Goal: Information Seeking & Learning: Learn about a topic

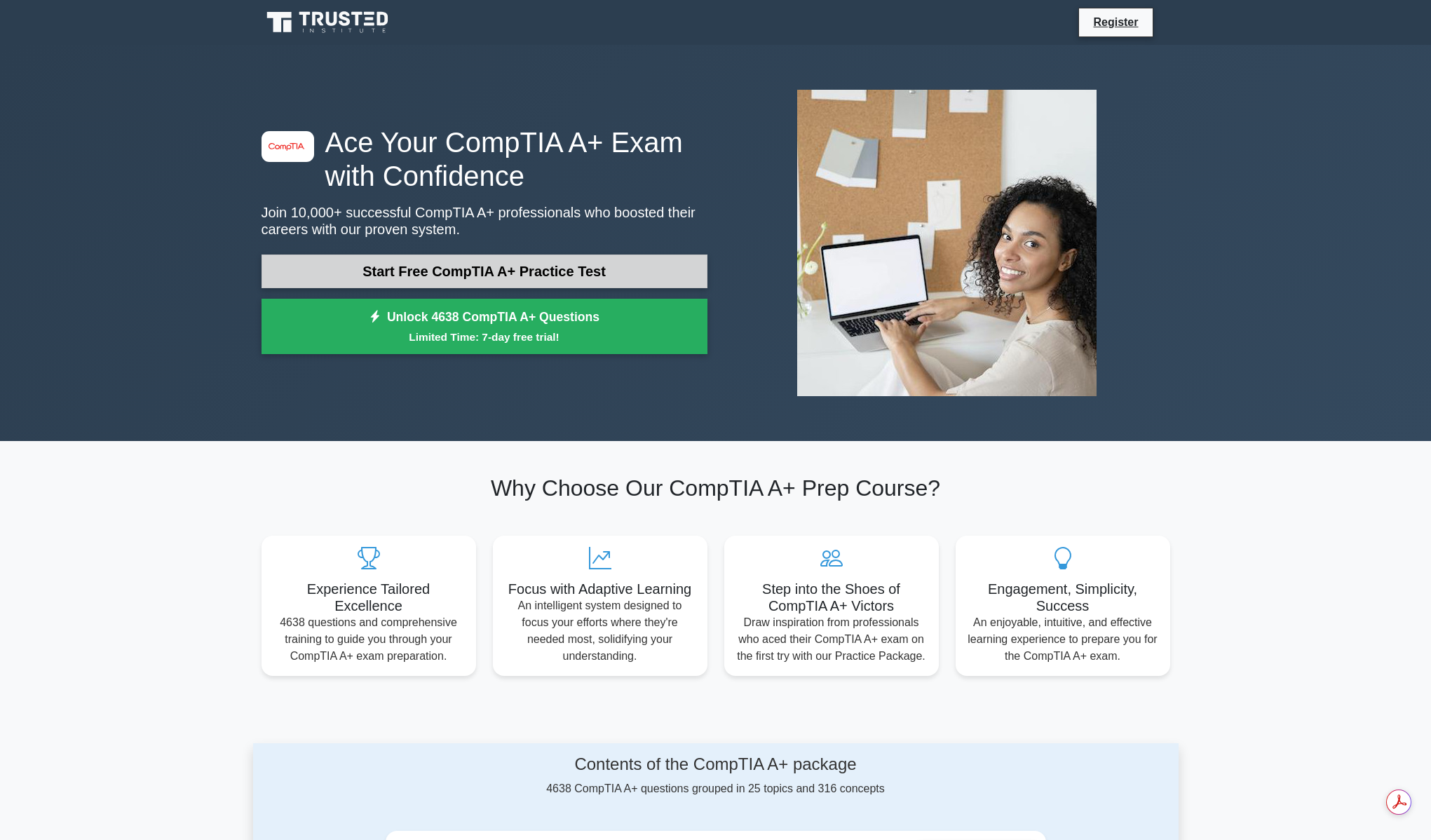
click at [524, 273] on link "Start Free CompTIA A+ Practice Test" at bounding box center [484, 271] width 446 height 33
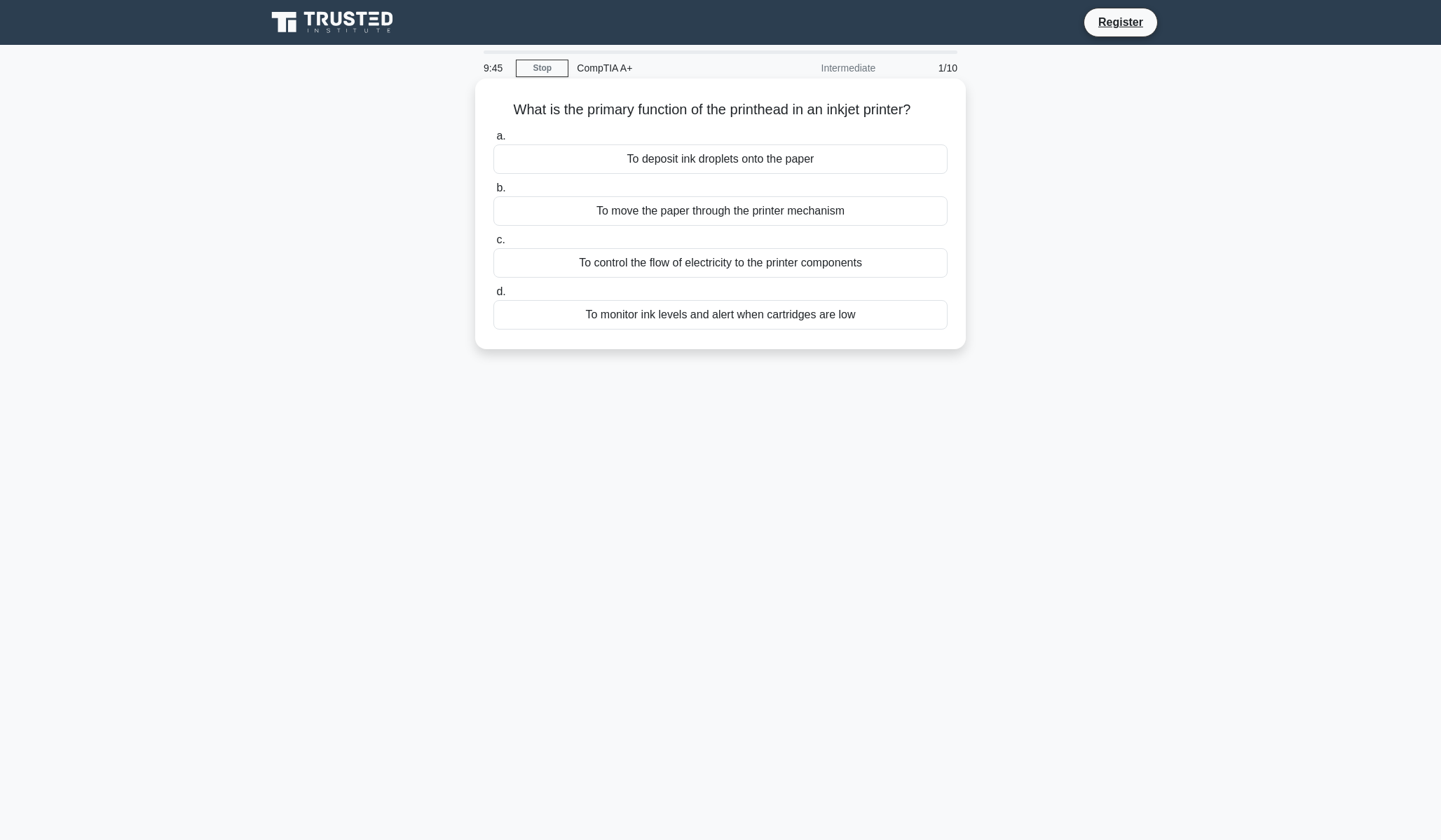
click at [671, 157] on div "To deposit ink droplets onto the paper" at bounding box center [720, 159] width 454 height 29
click at [493, 141] on input "a. To deposit ink droplets onto the paper" at bounding box center [493, 136] width 0 height 9
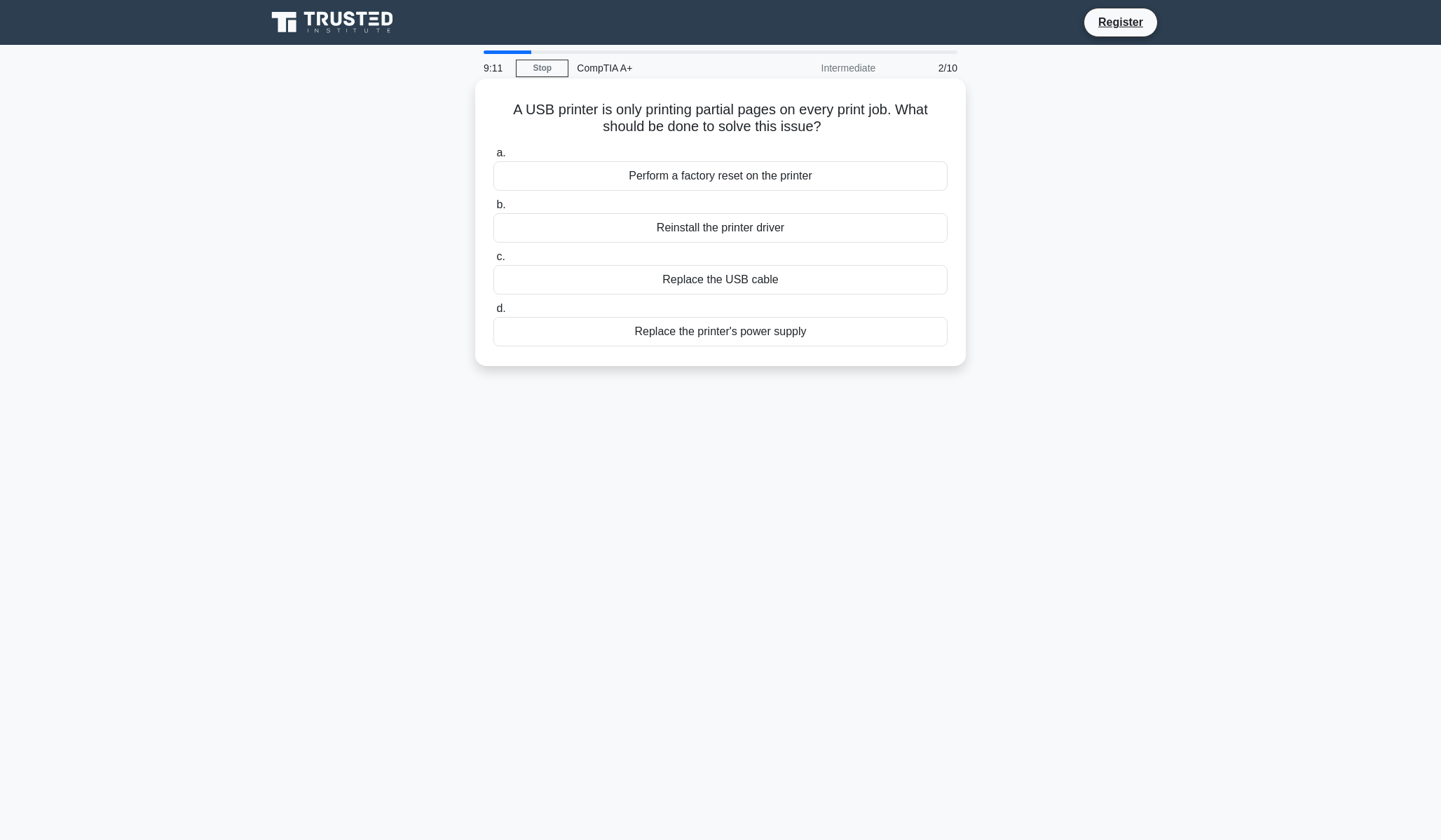
click at [746, 229] on div "Reinstall the printer driver" at bounding box center [720, 227] width 454 height 29
click at [493, 210] on input "b. Reinstall the printer driver" at bounding box center [493, 204] width 0 height 9
click at [725, 279] on div "SRAM (Static RAM)" at bounding box center [720, 279] width 454 height 29
click at [493, 261] on input "c. SRAM (Static RAM)" at bounding box center [493, 256] width 0 height 9
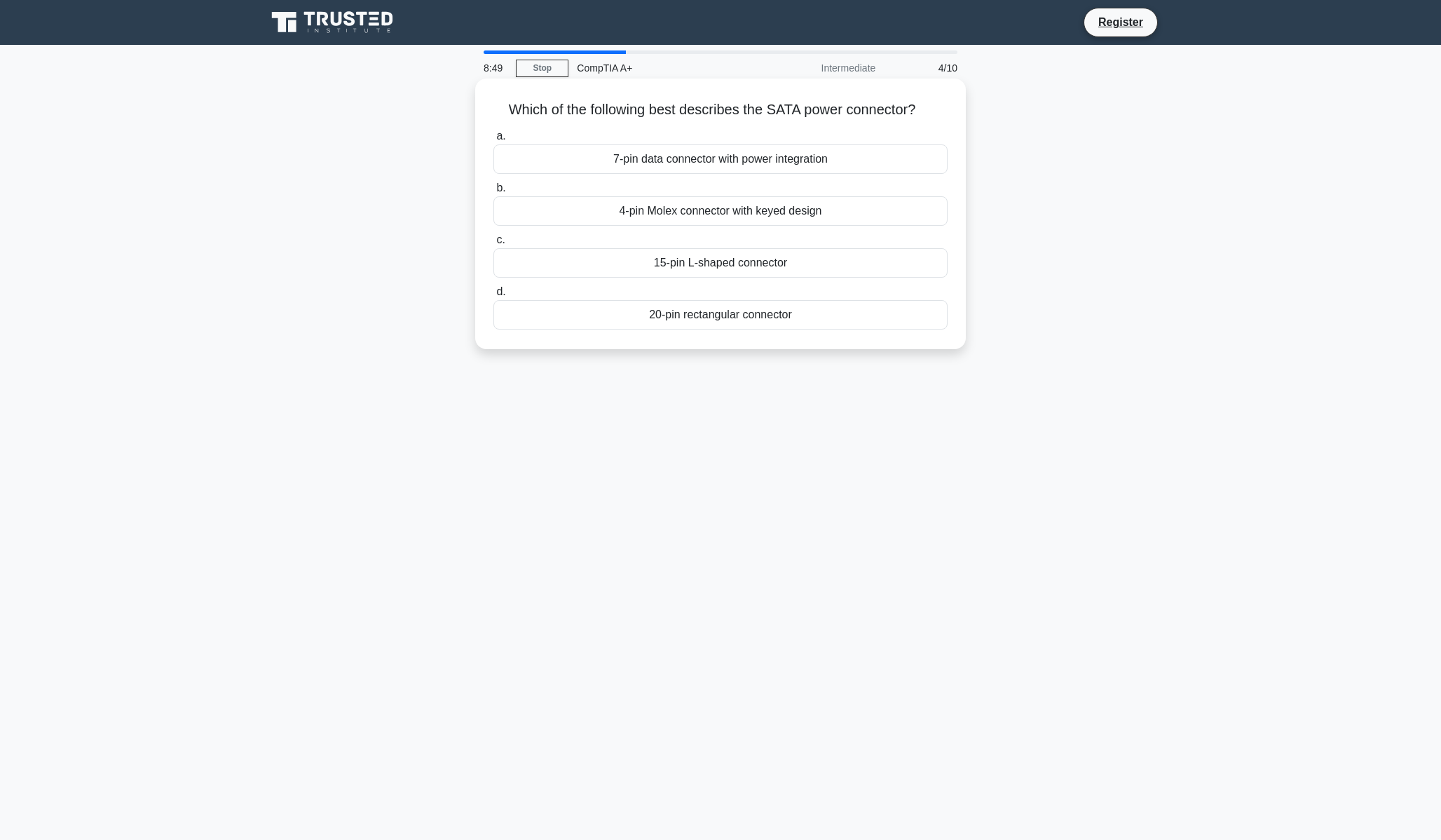
click at [723, 258] on div "15-pin L-shaped connector" at bounding box center [720, 262] width 454 height 29
click at [493, 245] on input "c. 15-pin L-shaped connector" at bounding box center [493, 240] width 0 height 9
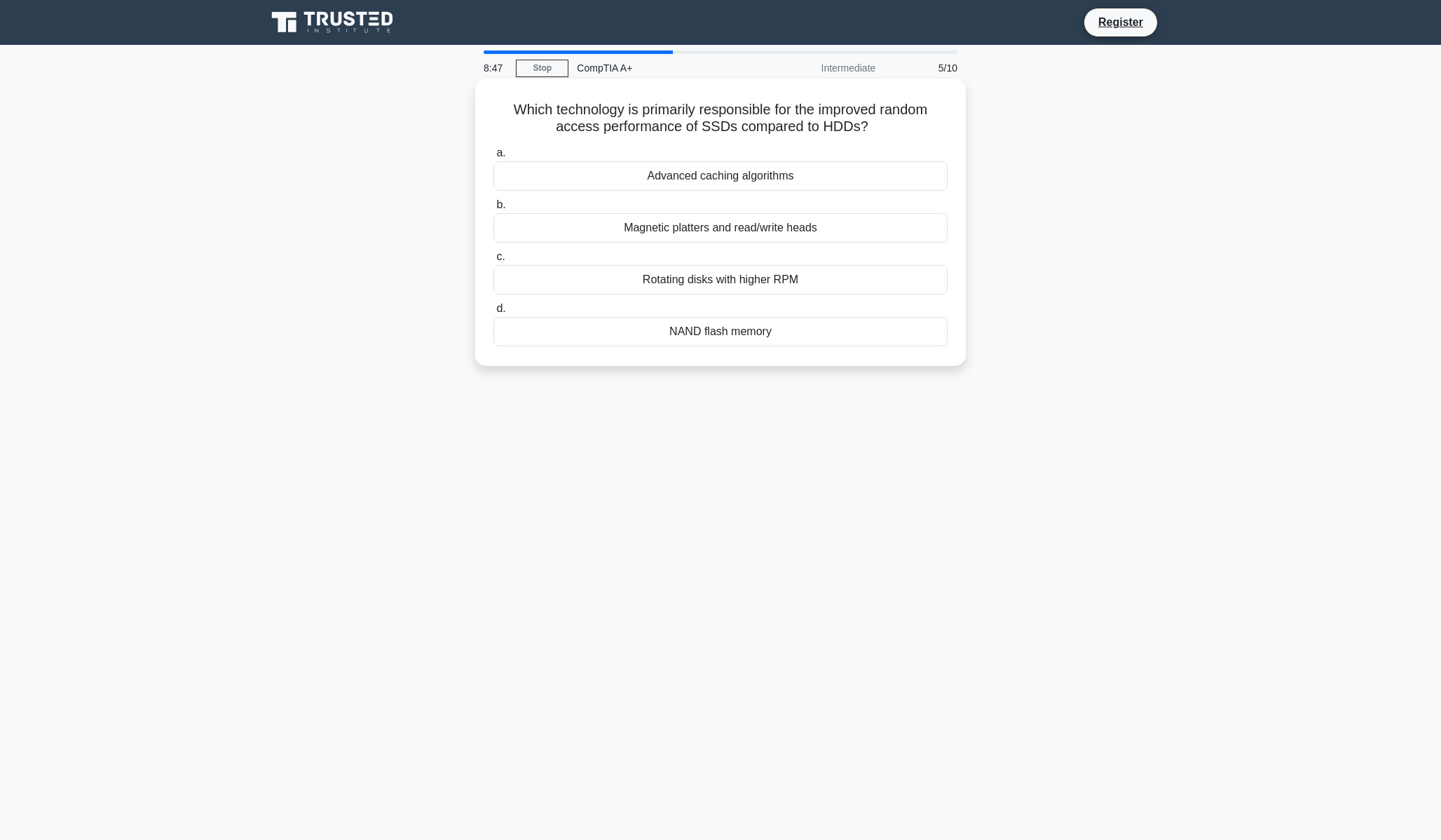
click at [728, 188] on div "Advanced caching algorithms" at bounding box center [720, 175] width 454 height 29
click at [493, 158] on input "a. Advanced caching algorithms" at bounding box center [493, 152] width 0 height 9
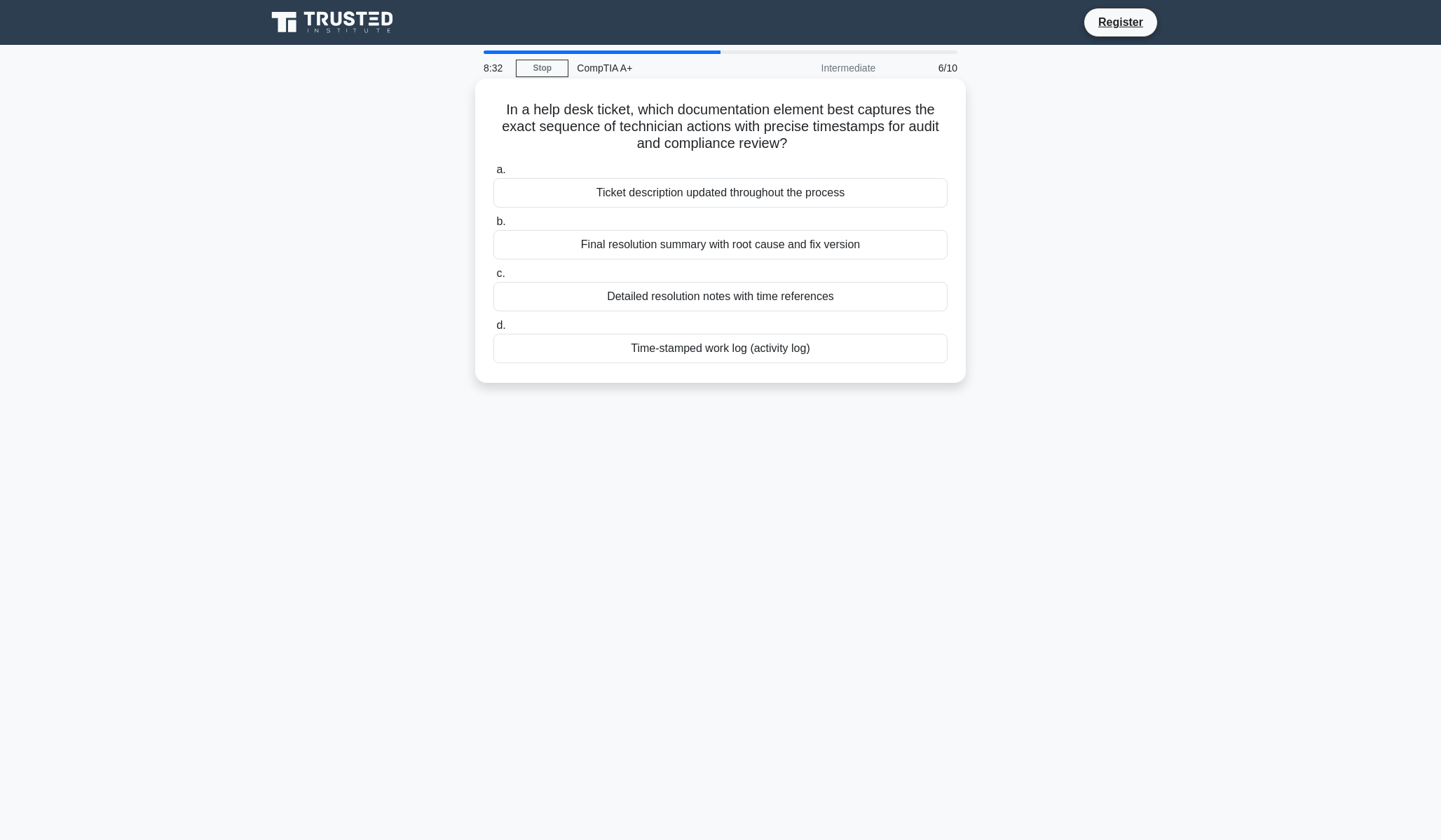
click at [727, 352] on div "Time-stamped work log (activity log)" at bounding box center [720, 348] width 454 height 29
click at [493, 330] on input "d. Time-stamped work log (activity log)" at bounding box center [493, 325] width 0 height 9
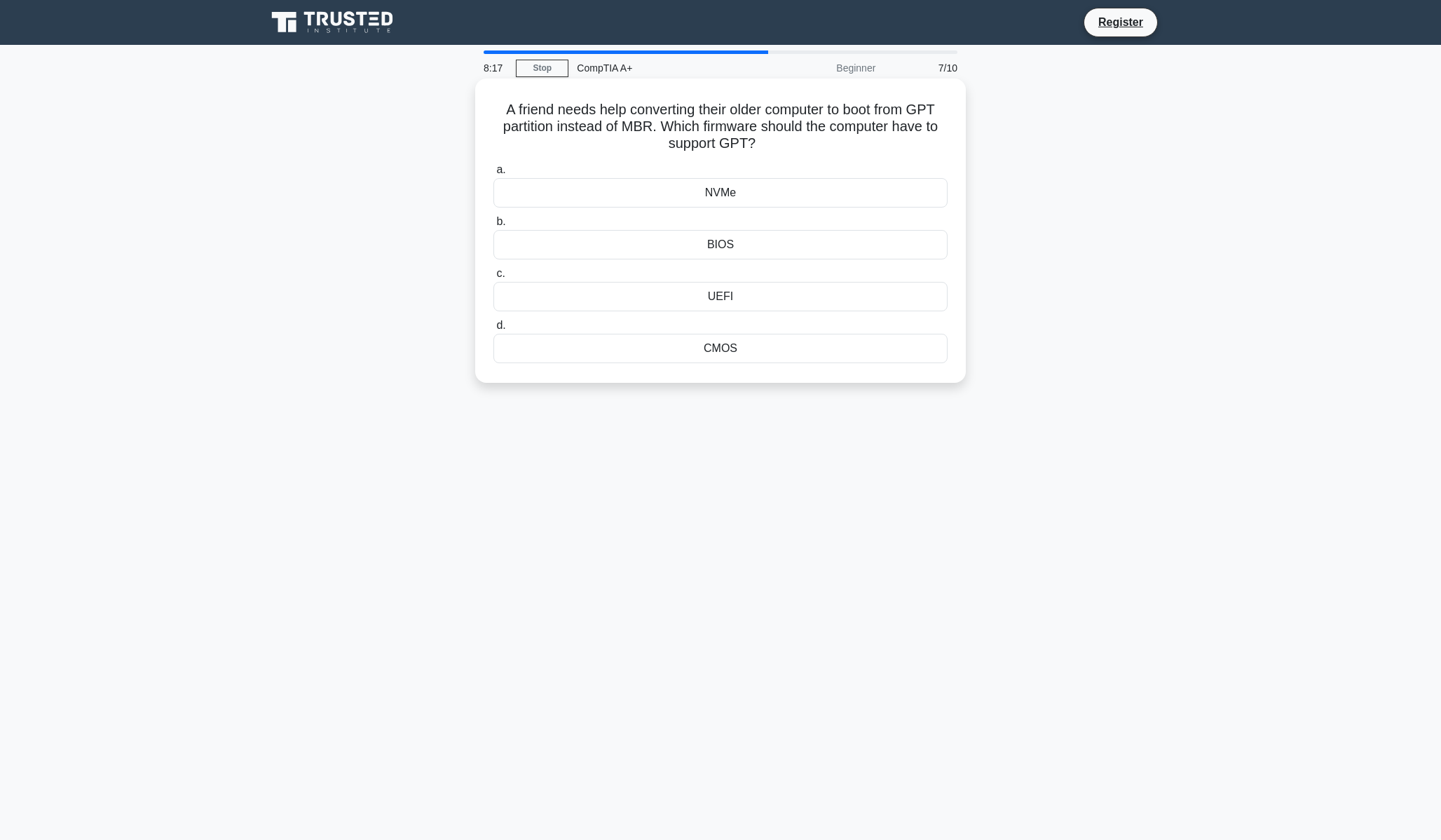
click at [742, 250] on div "BIOS" at bounding box center [720, 245] width 454 height 29
click at [493, 226] on input "b. BIOS" at bounding box center [493, 222] width 0 height 9
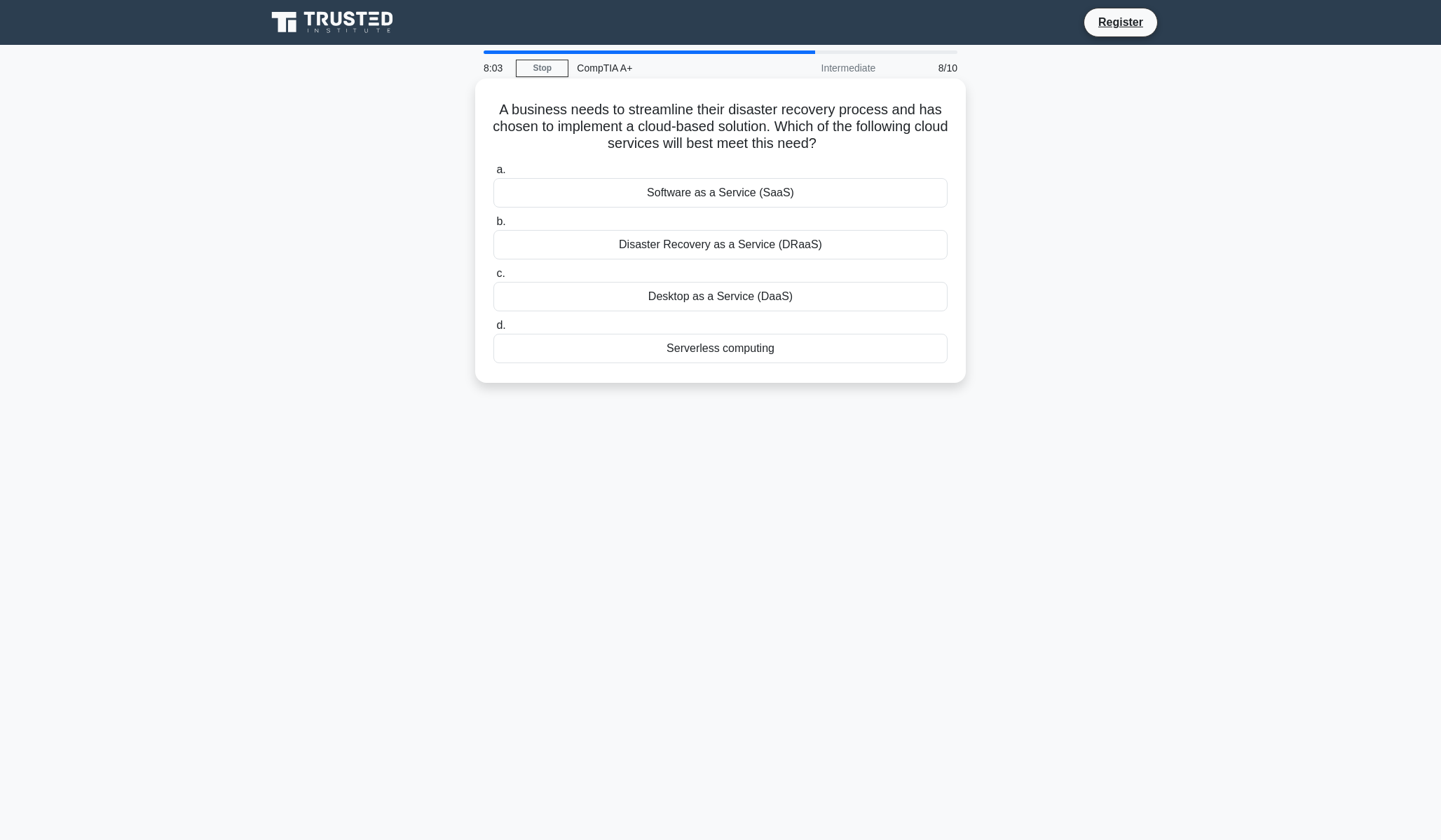
click at [744, 188] on div "Software as a Service (SaaS)" at bounding box center [720, 192] width 454 height 29
click at [493, 175] on input "a. Software as a Service (SaaS)" at bounding box center [493, 169] width 0 height 9
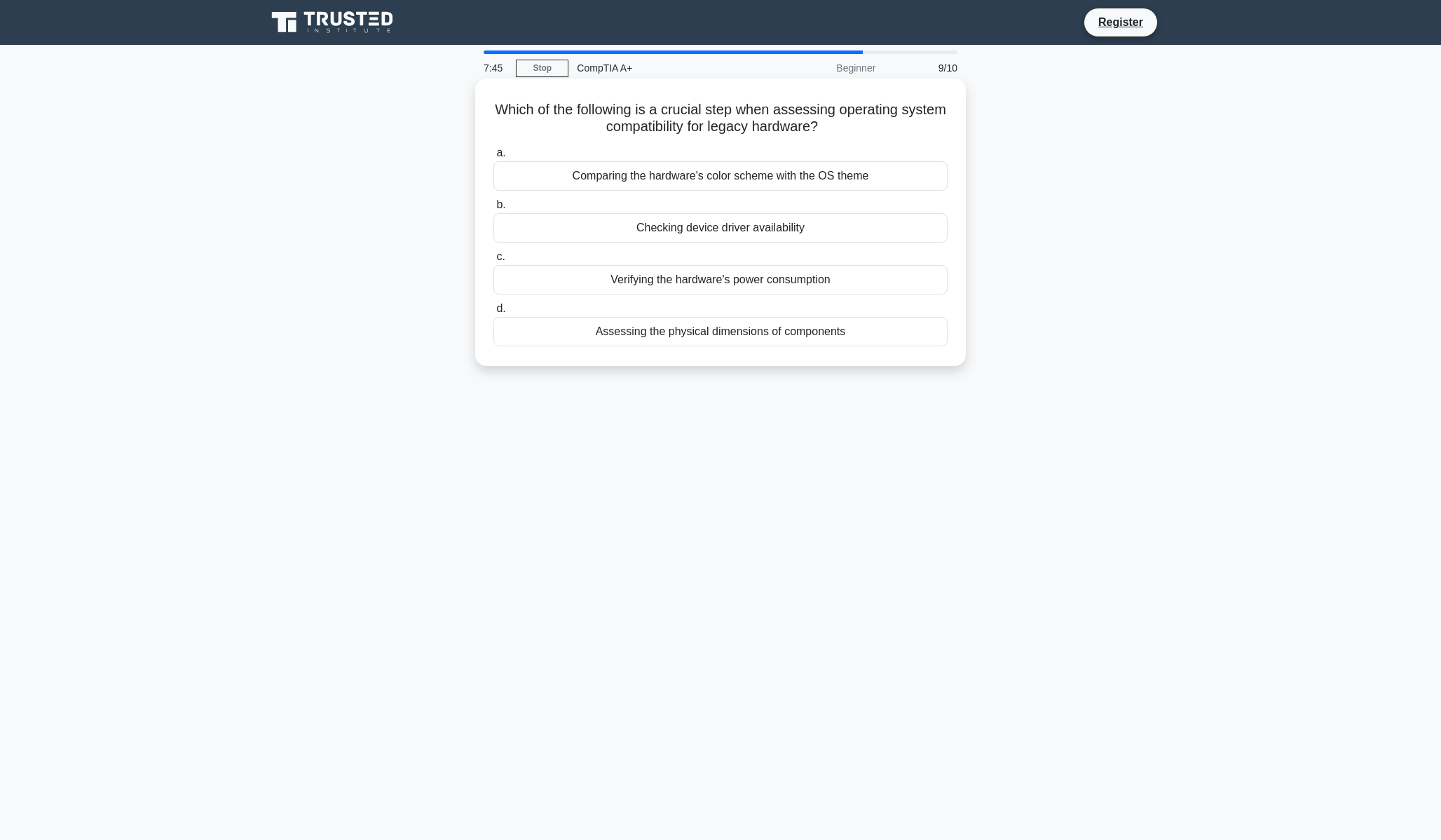
click at [723, 230] on div "Checking device driver availability" at bounding box center [720, 227] width 454 height 29
click at [493, 210] on input "b. Checking device driver availability" at bounding box center [493, 204] width 0 height 9
click at [759, 282] on div "Download from the official manufacturer's website" at bounding box center [720, 279] width 454 height 29
click at [493, 261] on input "c. Download from the official manufacturer's website" at bounding box center [493, 256] width 0 height 9
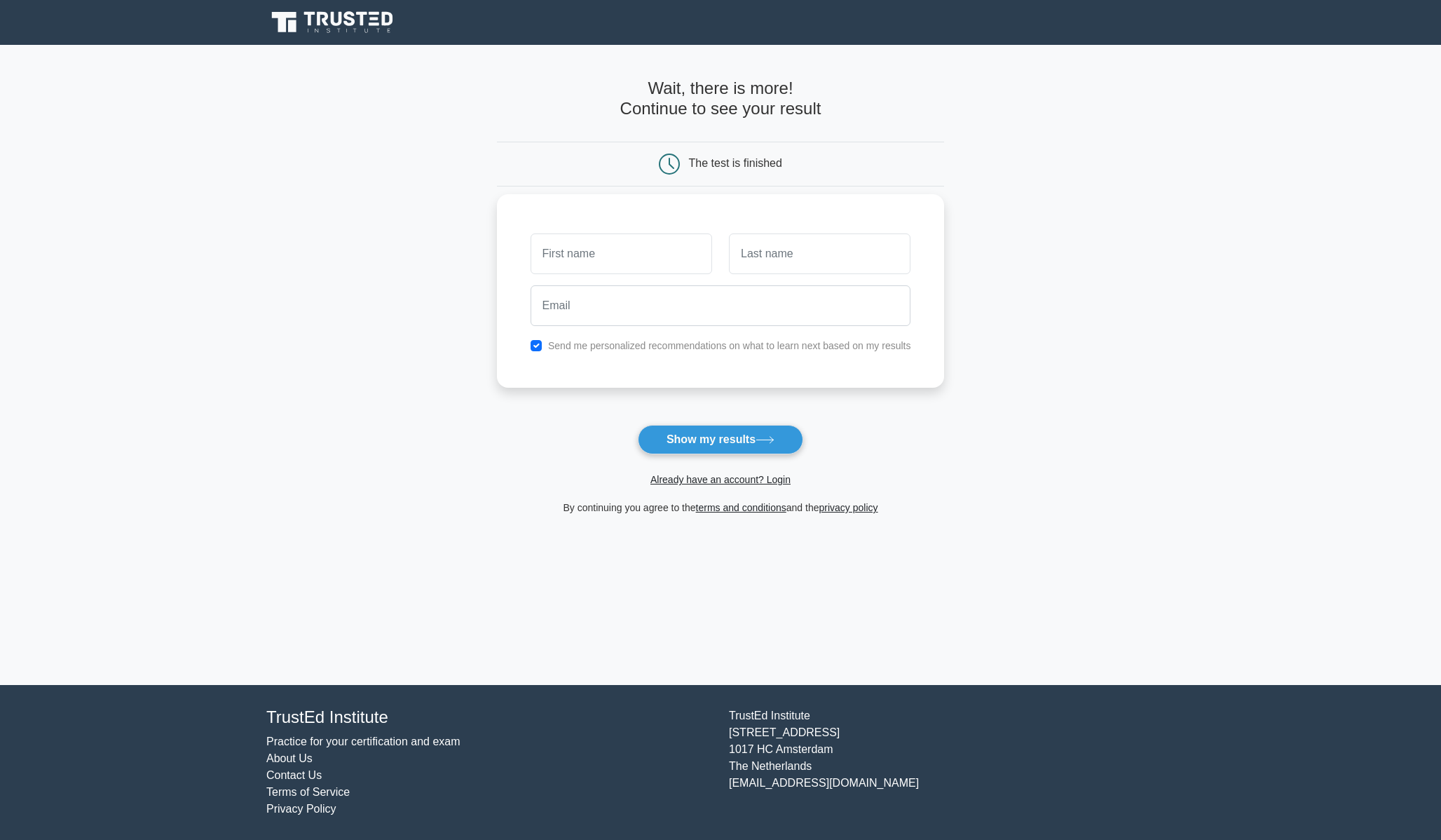
click at [616, 262] on input "text" at bounding box center [621, 253] width 182 height 40
type input "James"
click at [774, 258] on input "text" at bounding box center [819, 253] width 182 height 40
type input "Reinhold"
click at [780, 314] on input "email" at bounding box center [720, 305] width 380 height 40
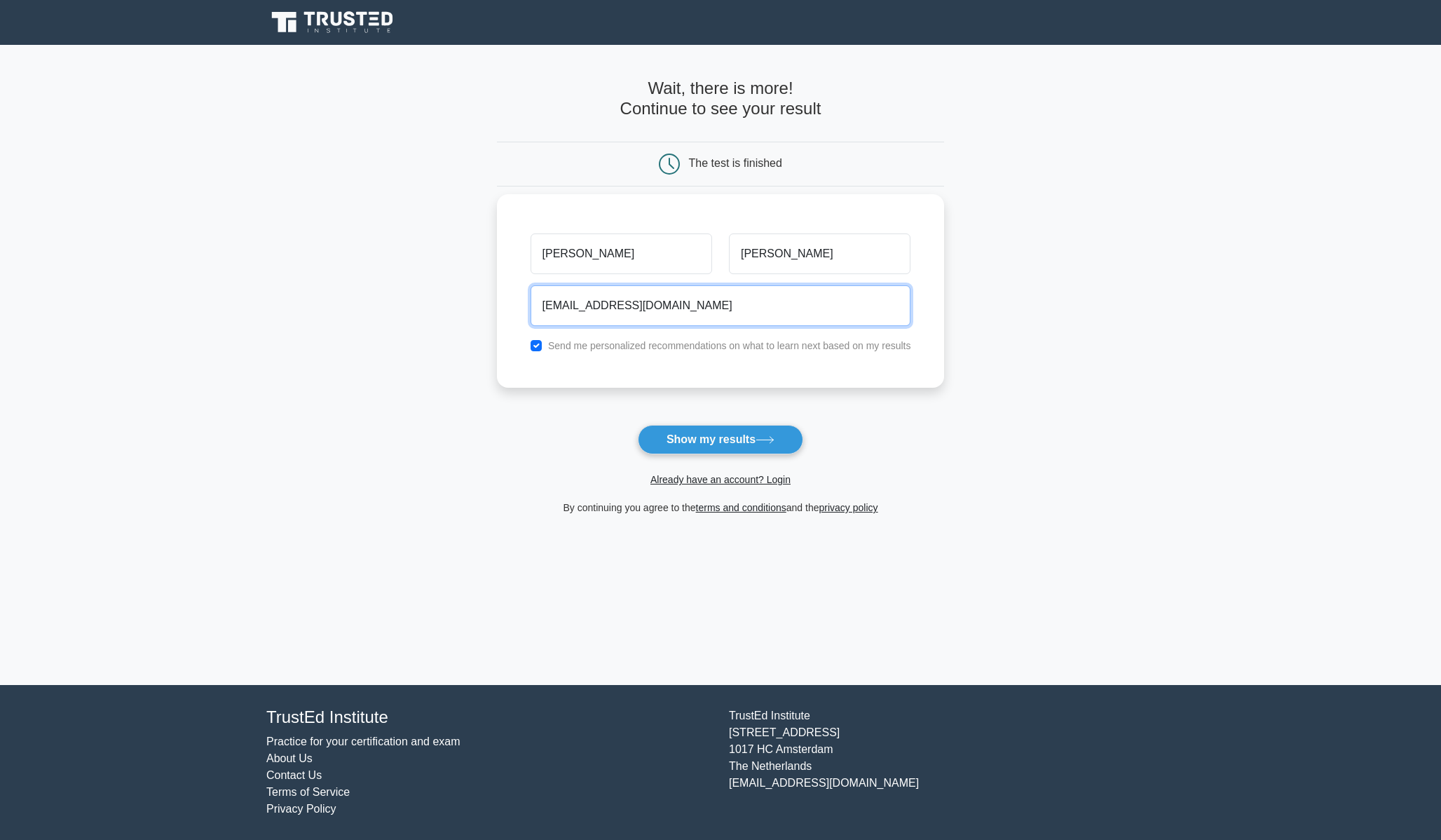
click at [597, 307] on input "mrjamesreinhold@gmail.com" at bounding box center [720, 305] width 380 height 40
type input "gsgs@gmail.com"
click at [690, 348] on label "Send me personalized recommendations on what to learn next based on my results" at bounding box center [729, 345] width 363 height 11
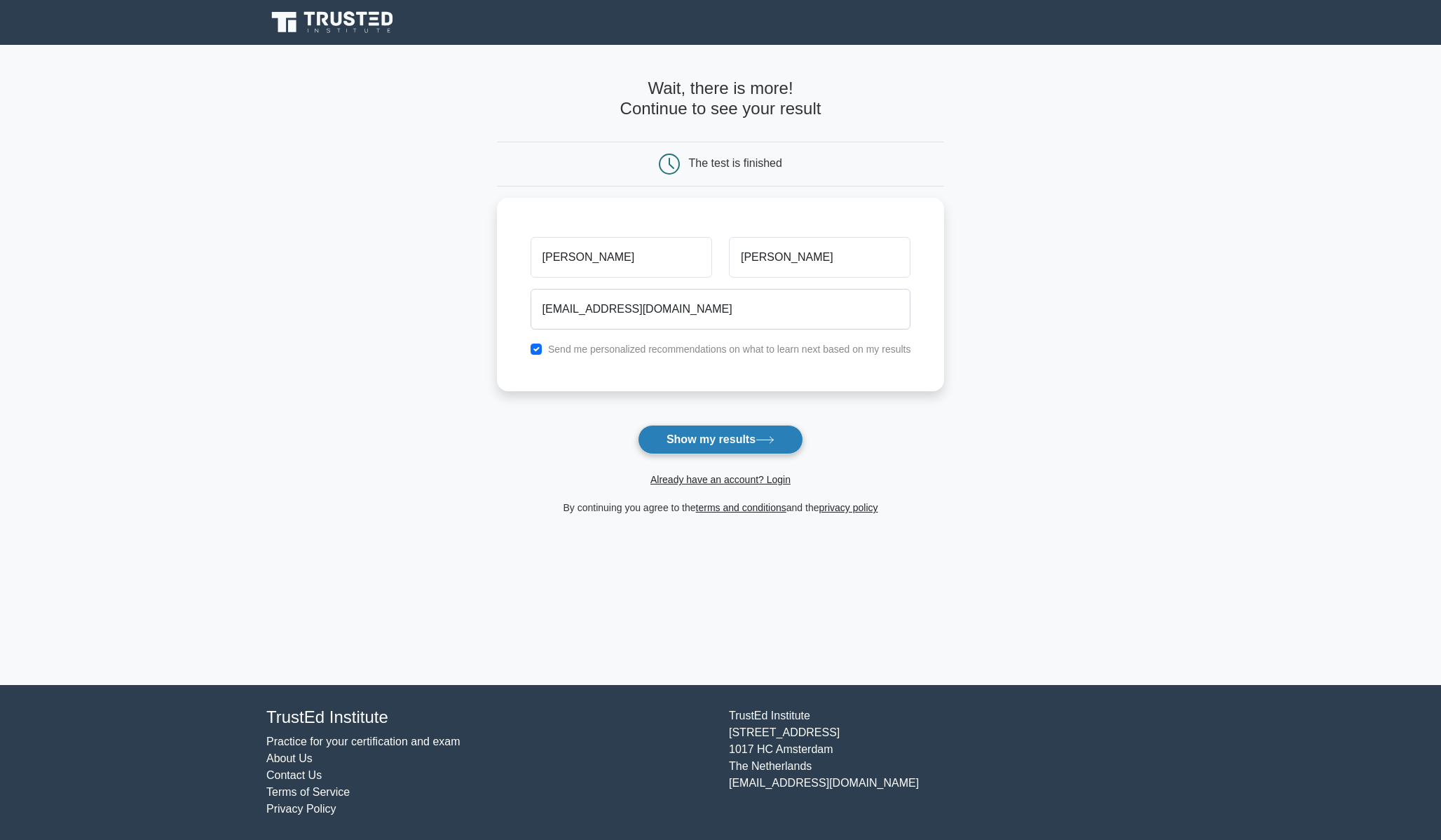
click at [739, 445] on button "Show my results" at bounding box center [720, 439] width 165 height 29
